Goal: Task Accomplishment & Management: Complete application form

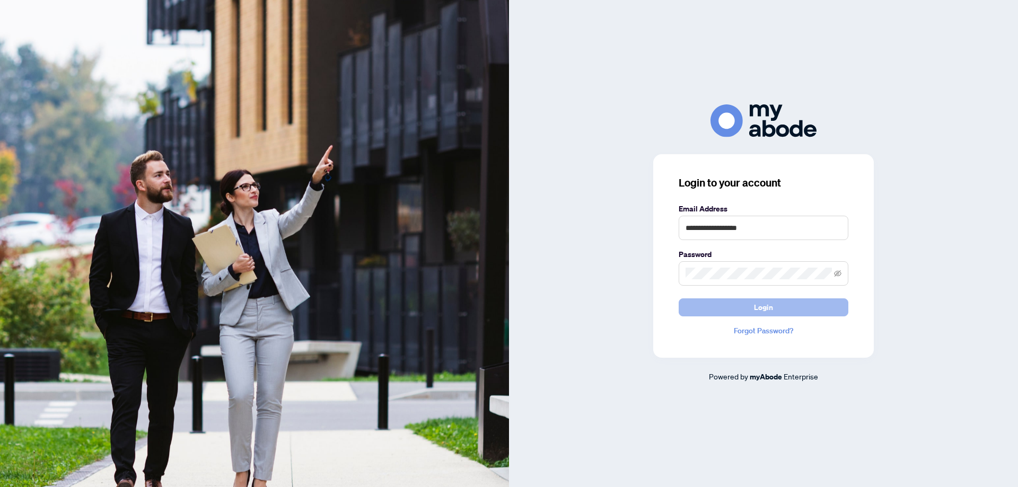
click at [751, 306] on button "Login" at bounding box center [763, 307] width 170 height 18
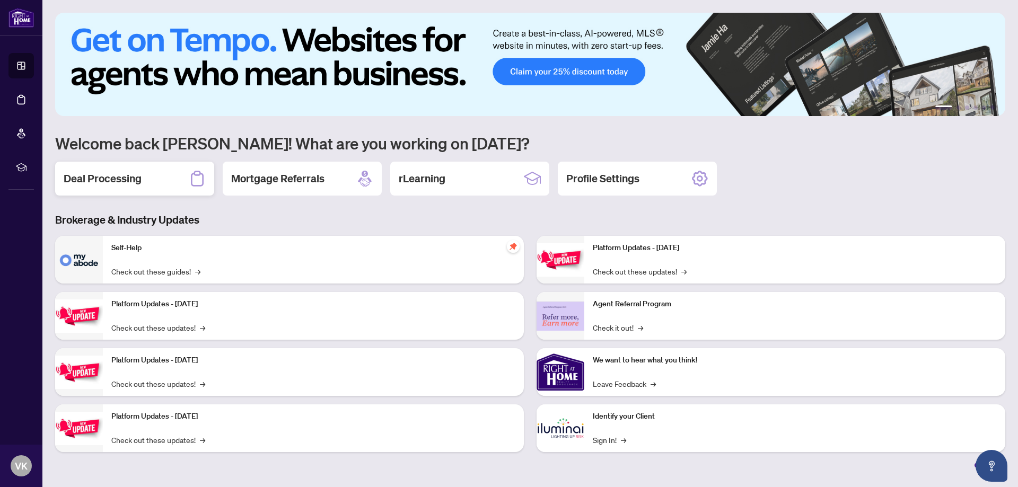
click at [115, 189] on div "Deal Processing" at bounding box center [134, 179] width 159 height 34
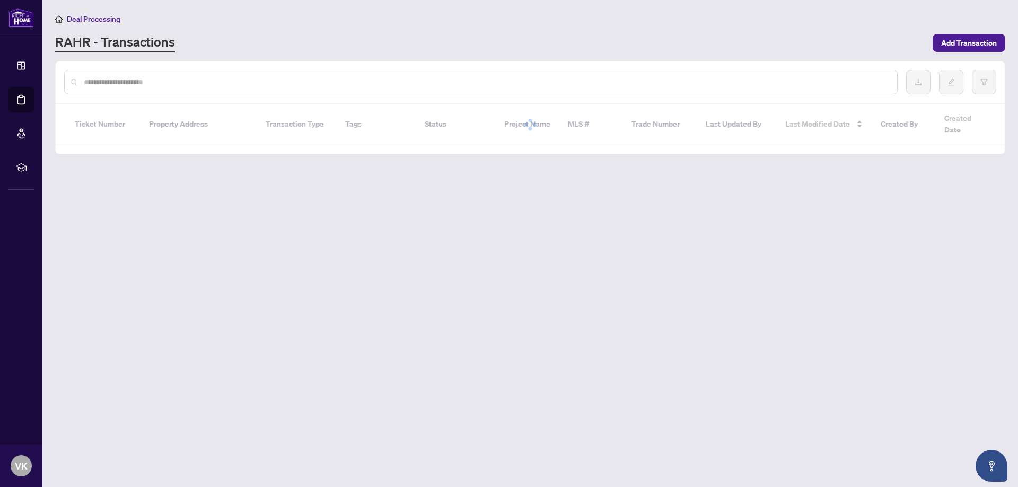
click at [111, 85] on input "text" at bounding box center [486, 82] width 804 height 12
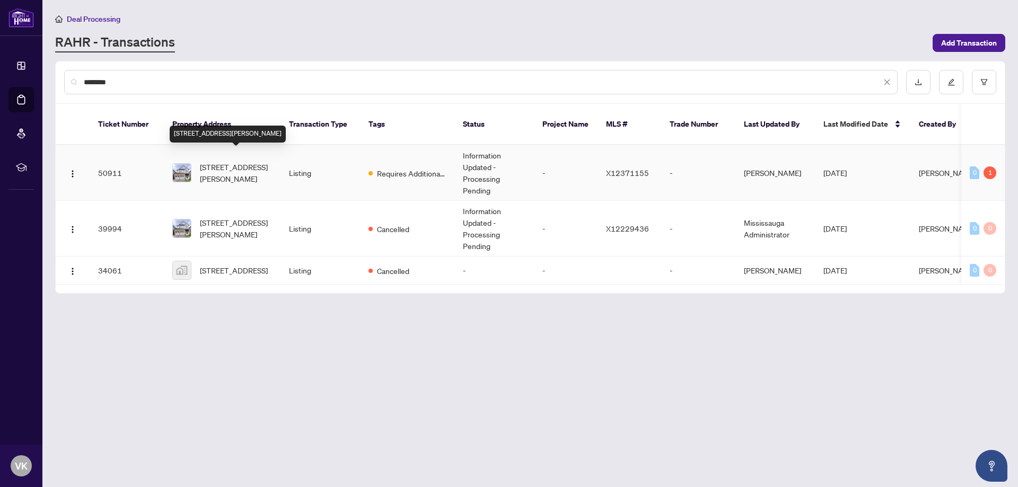
type input "********"
click at [235, 161] on span "[STREET_ADDRESS][PERSON_NAME]" at bounding box center [236, 172] width 72 height 23
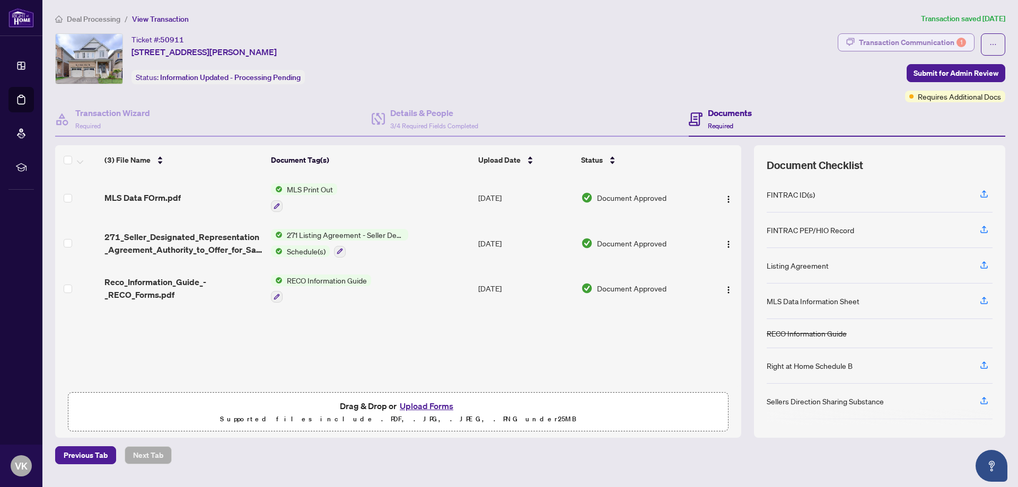
click at [874, 42] on div "Transaction Communication 1" at bounding box center [912, 42] width 107 height 17
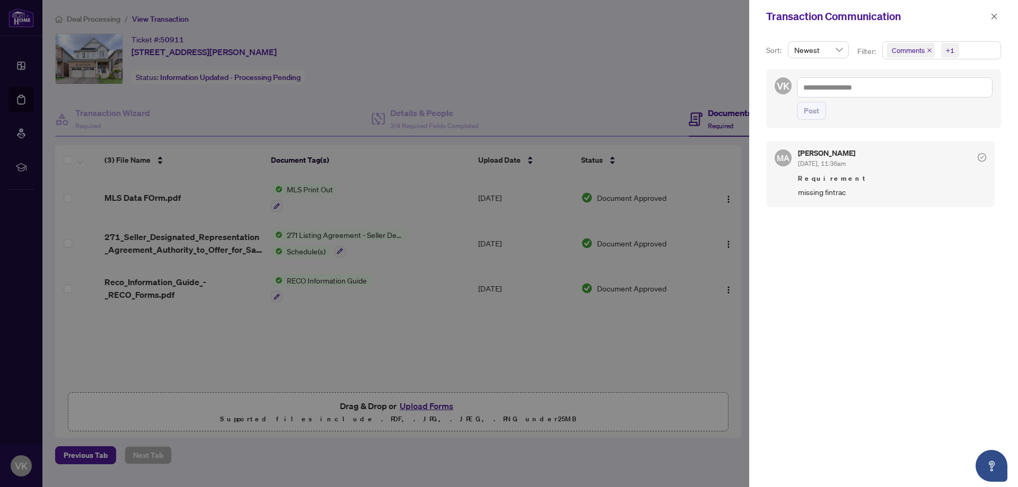
click at [233, 111] on div at bounding box center [509, 243] width 1018 height 487
click at [993, 15] on icon "close" at bounding box center [994, 16] width 6 height 6
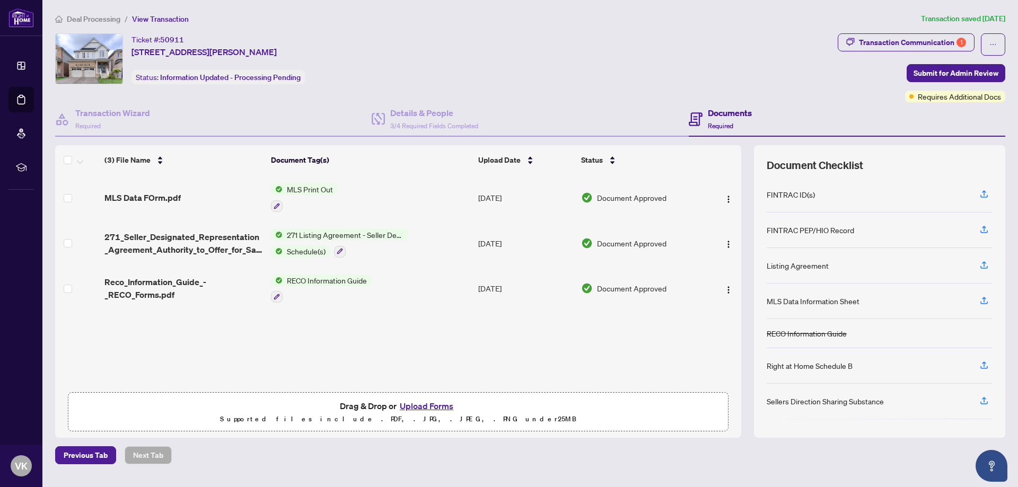
click at [430, 406] on button "Upload Forms" at bounding box center [426, 406] width 60 height 14
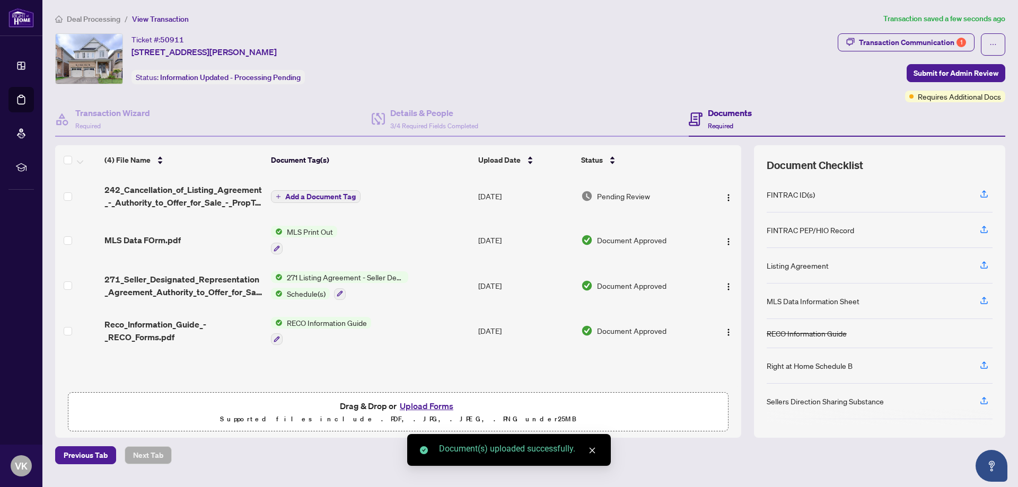
click at [314, 196] on span "Add a Document Tag" at bounding box center [320, 196] width 70 height 7
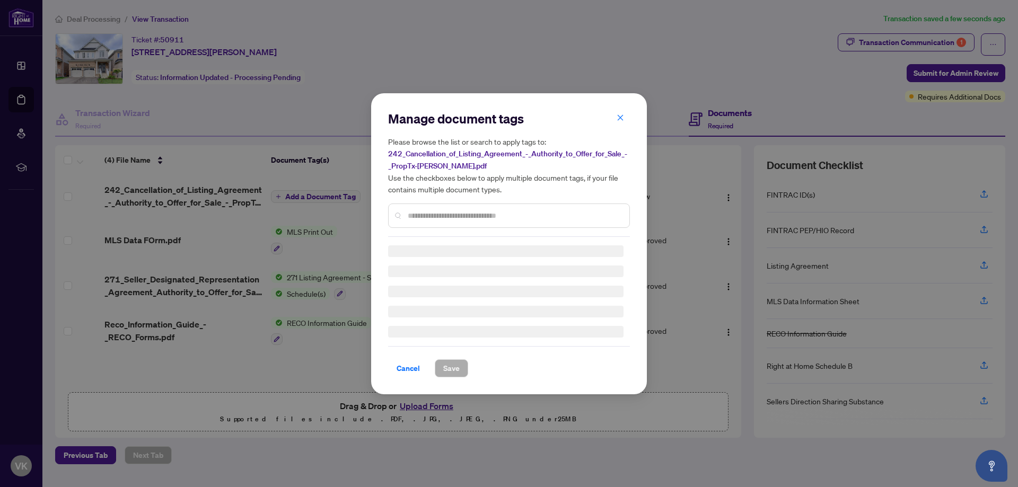
click at [435, 220] on input "text" at bounding box center [514, 216] width 213 height 12
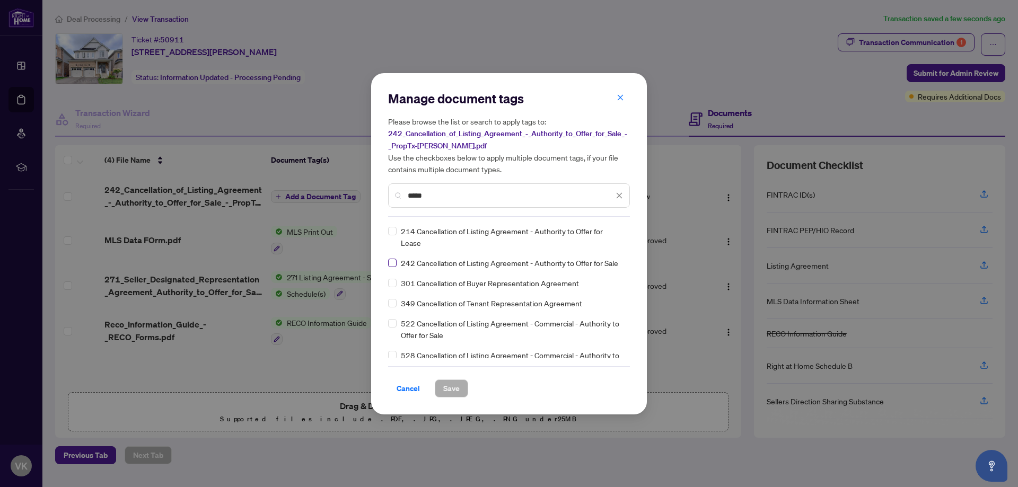
type input "*****"
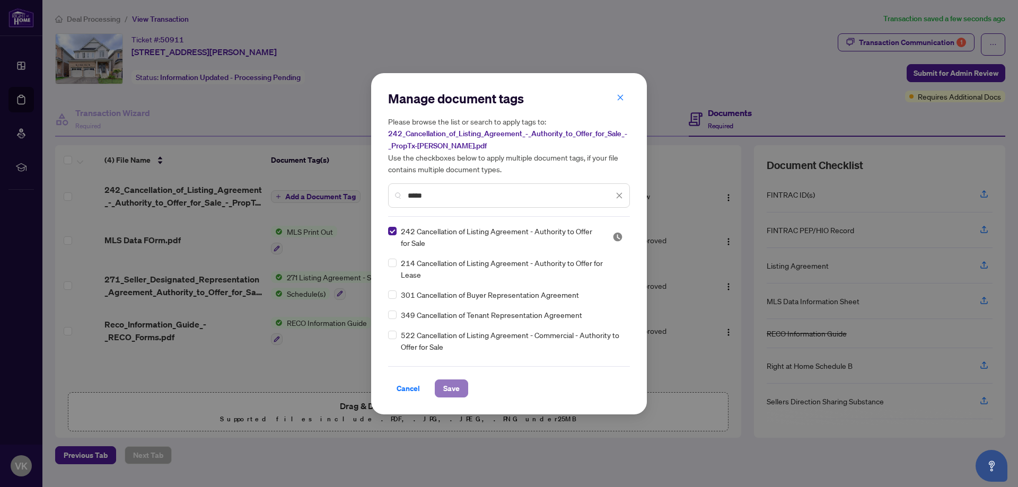
click at [443, 385] on span "Save" at bounding box center [451, 388] width 16 height 17
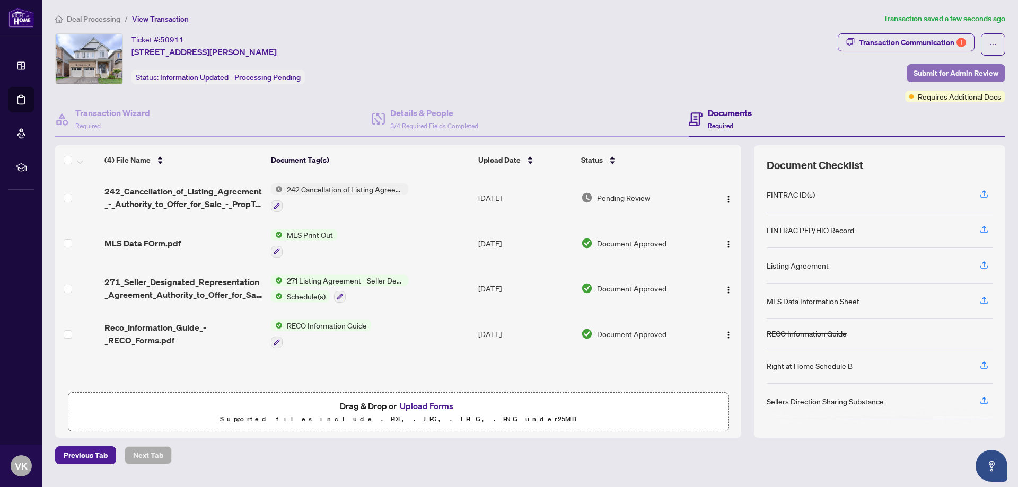
click at [932, 74] on span "Submit for Admin Review" at bounding box center [955, 73] width 85 height 17
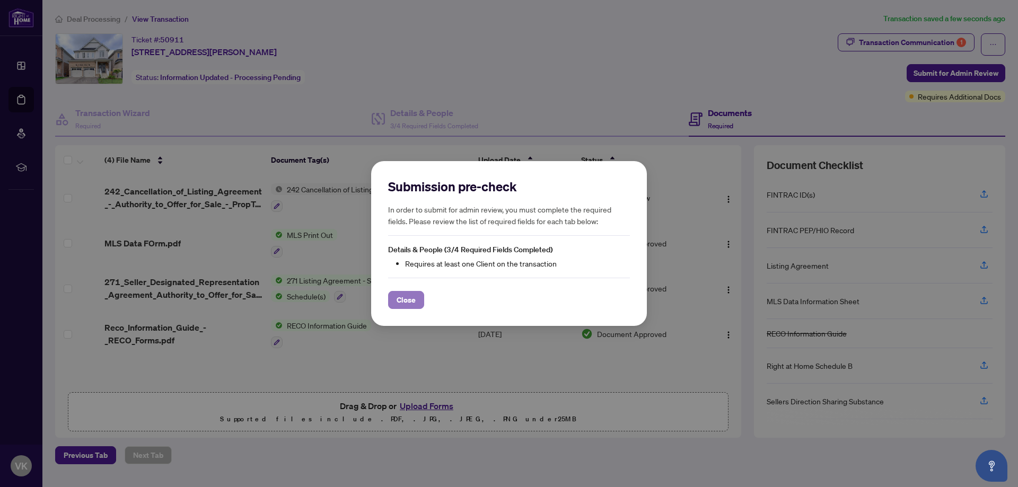
click at [413, 294] on span "Close" at bounding box center [405, 299] width 19 height 17
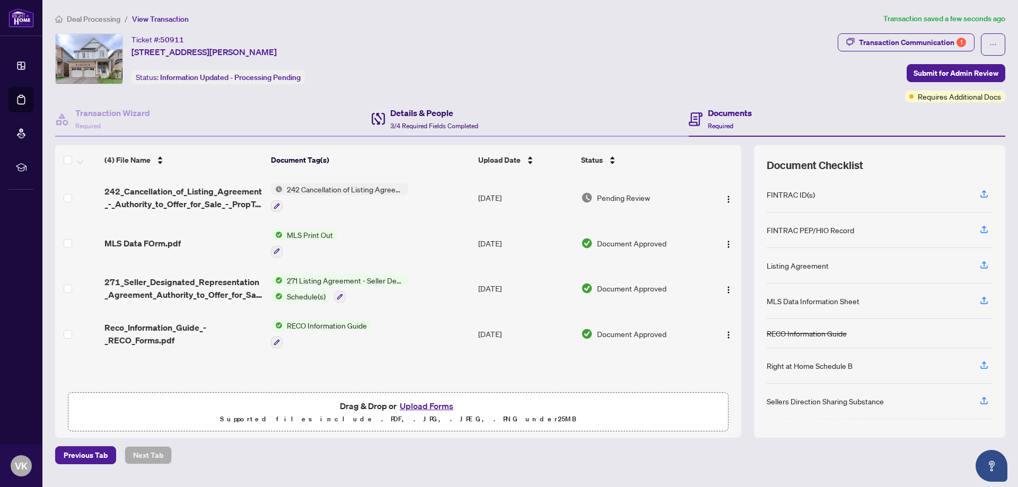
click at [412, 116] on h4 "Details & People" at bounding box center [434, 113] width 88 height 13
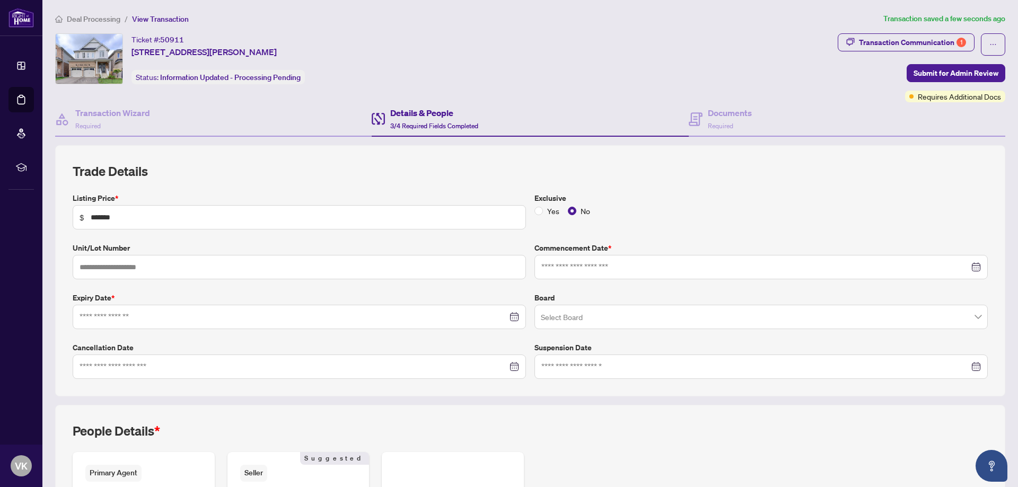
type input "**********"
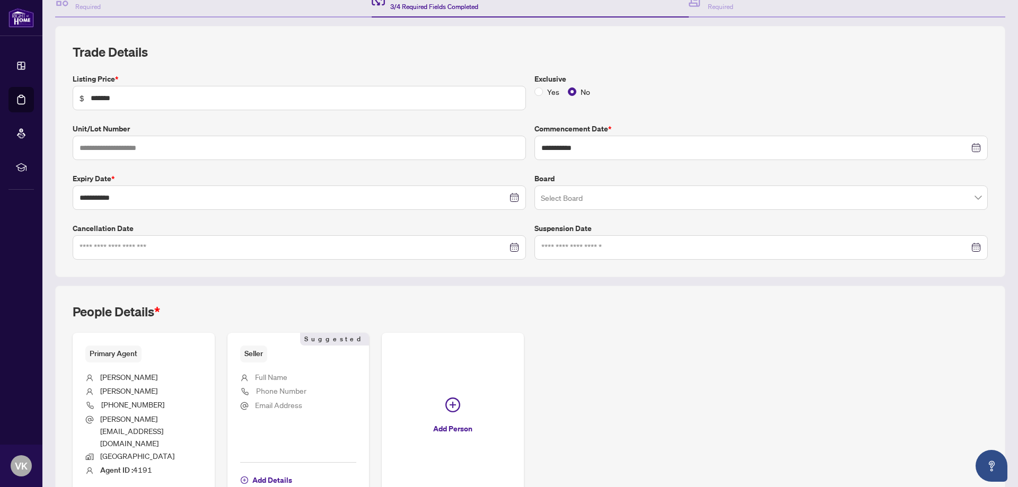
scroll to position [121, 0]
click at [509, 243] on div at bounding box center [298, 246] width 439 height 12
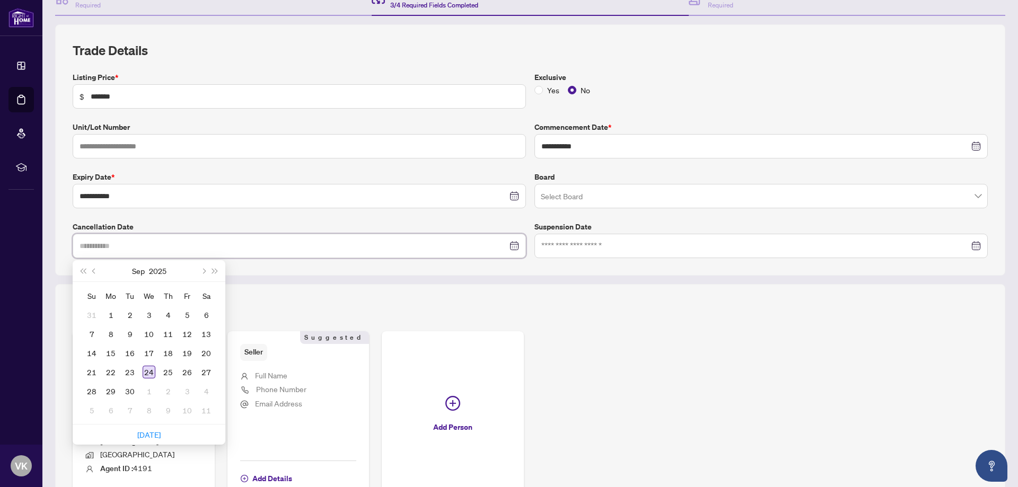
type input "**********"
drag, startPoint x: 148, startPoint y: 368, endPoint x: 155, endPoint y: 369, distance: 6.6
click at [149, 368] on div "24" at bounding box center [149, 372] width 13 height 13
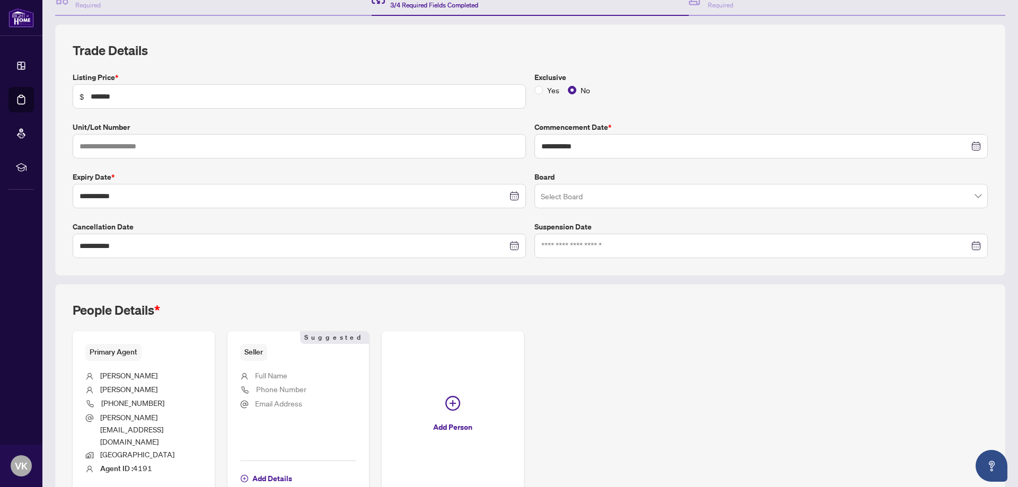
click at [633, 343] on div "Primary Agent [PERSON_NAME] [PHONE_NUMBER] [PERSON_NAME][EMAIL_ADDRESS][DOMAIN_…" at bounding box center [530, 415] width 915 height 169
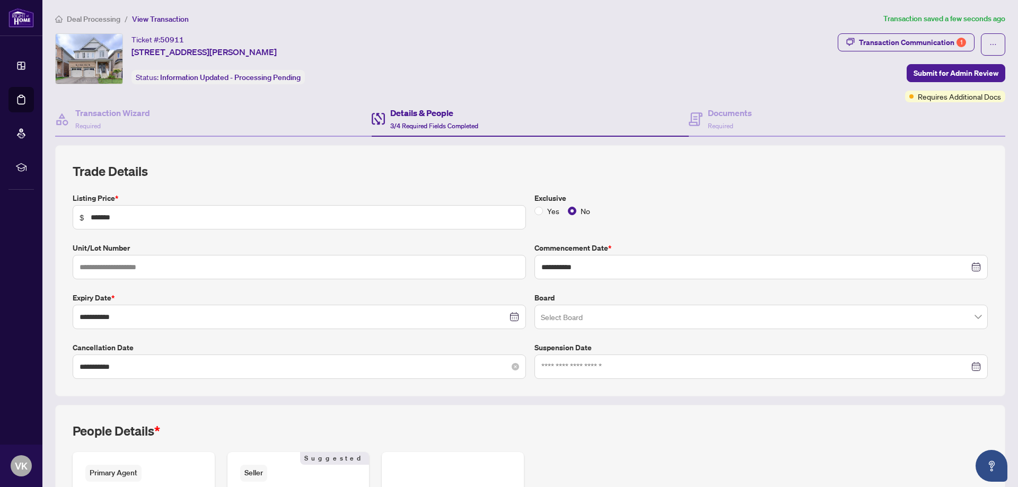
scroll to position [166, 0]
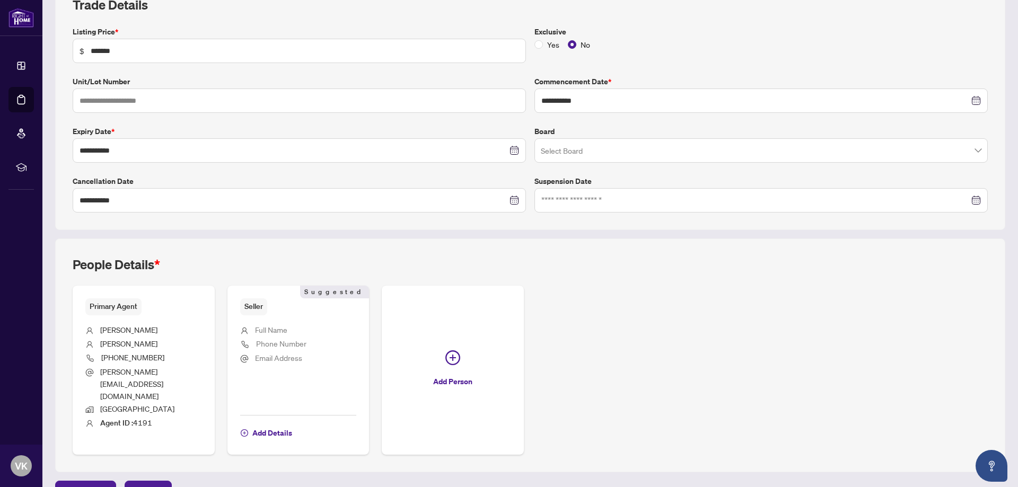
click at [272, 333] on span "Full Name" at bounding box center [271, 330] width 32 height 10
click at [275, 424] on span "Add Details" at bounding box center [272, 432] width 40 height 17
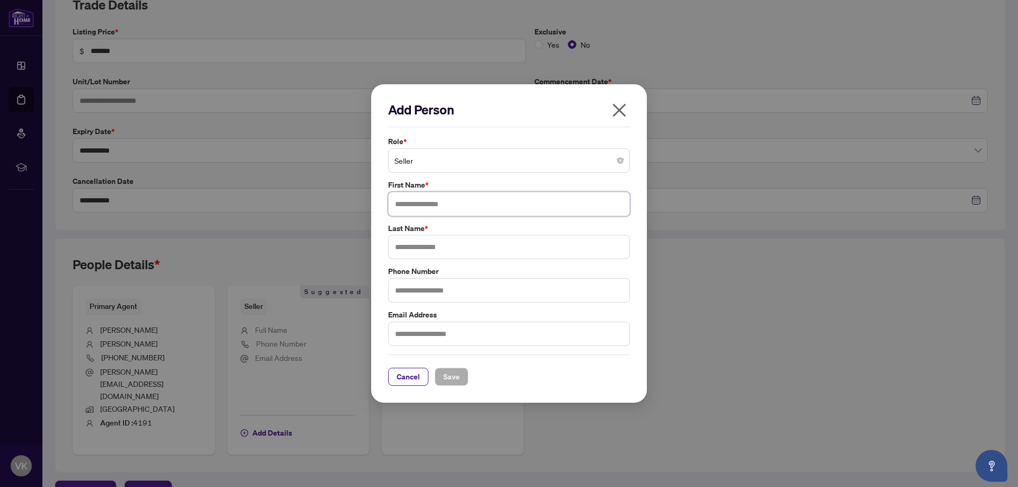
click at [416, 209] on input "text" at bounding box center [509, 204] width 242 height 24
type input "*"
type input "****"
type input "*"
type input "*******"
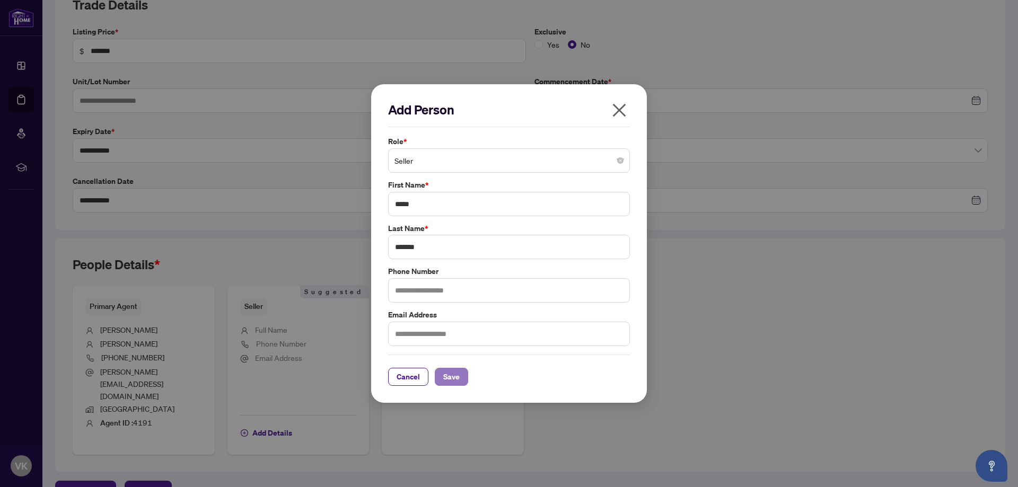
click at [439, 371] on button "Save" at bounding box center [451, 377] width 33 height 18
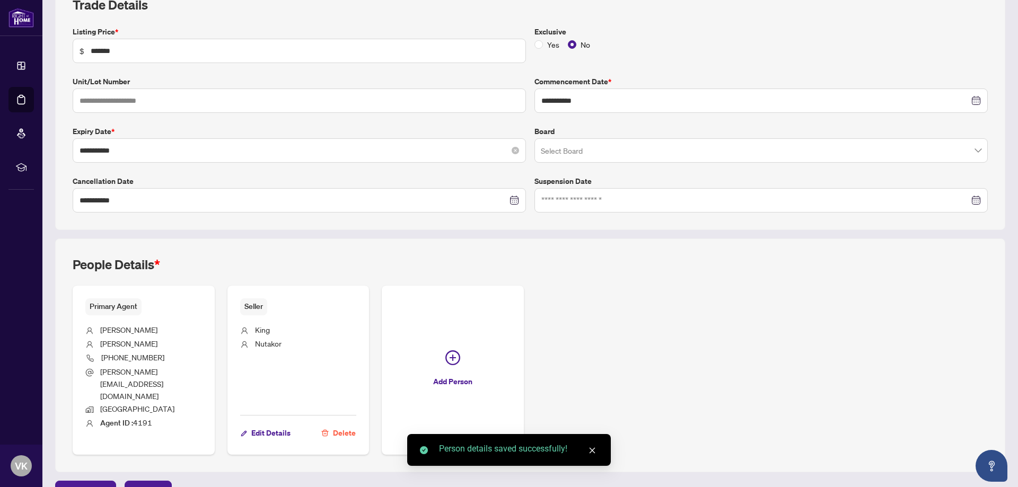
scroll to position [0, 0]
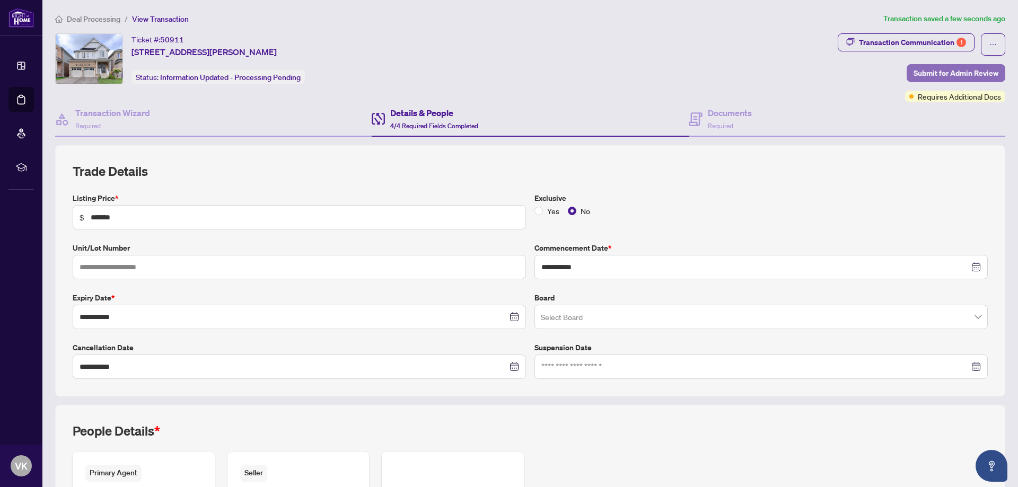
click at [924, 69] on span "Submit for Admin Review" at bounding box center [955, 73] width 85 height 17
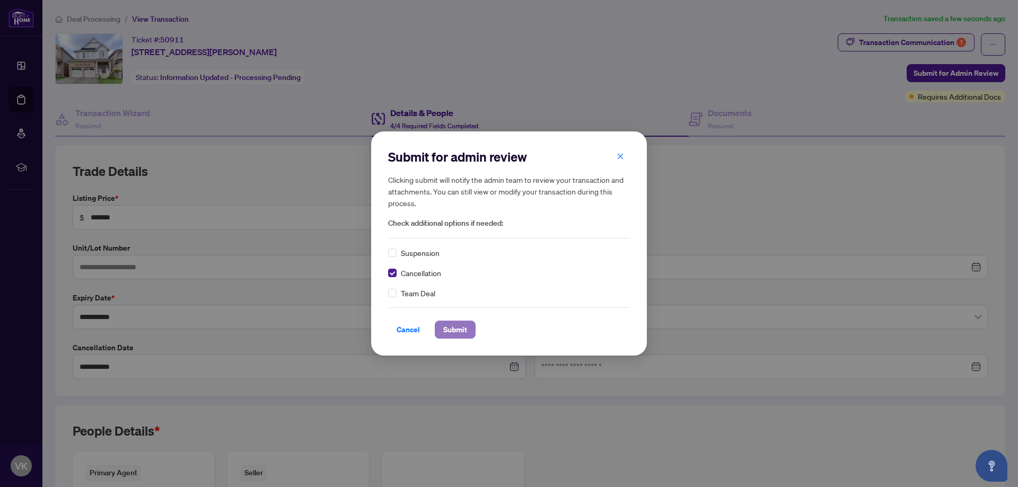
click at [447, 323] on span "Submit" at bounding box center [455, 329] width 24 height 17
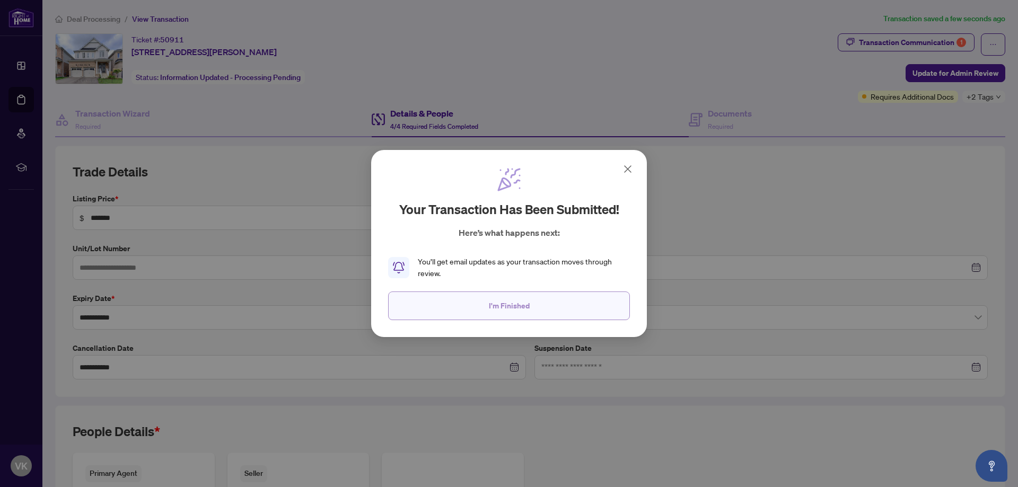
click at [500, 302] on span "I'm Finished" at bounding box center [509, 305] width 41 height 17
